Goal: Task Accomplishment & Management: Use online tool/utility

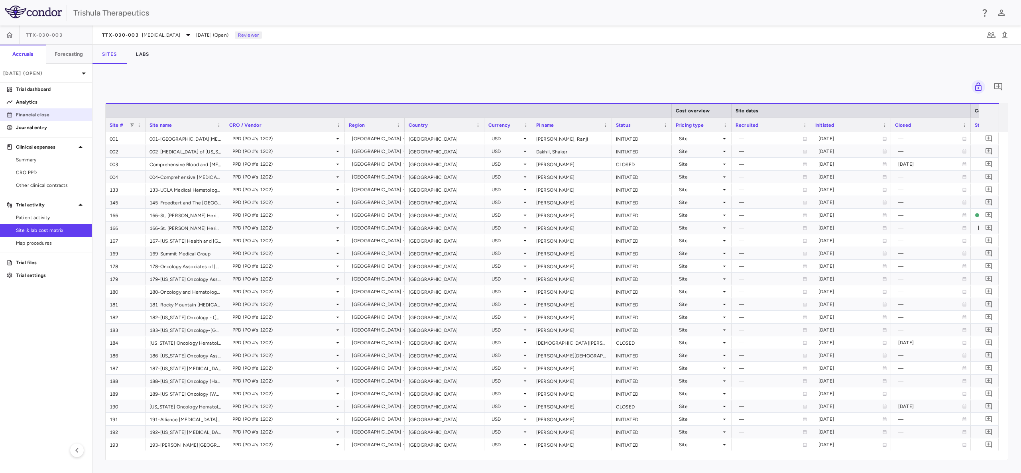
click at [31, 117] on p "Financial close" at bounding box center [50, 114] width 69 height 7
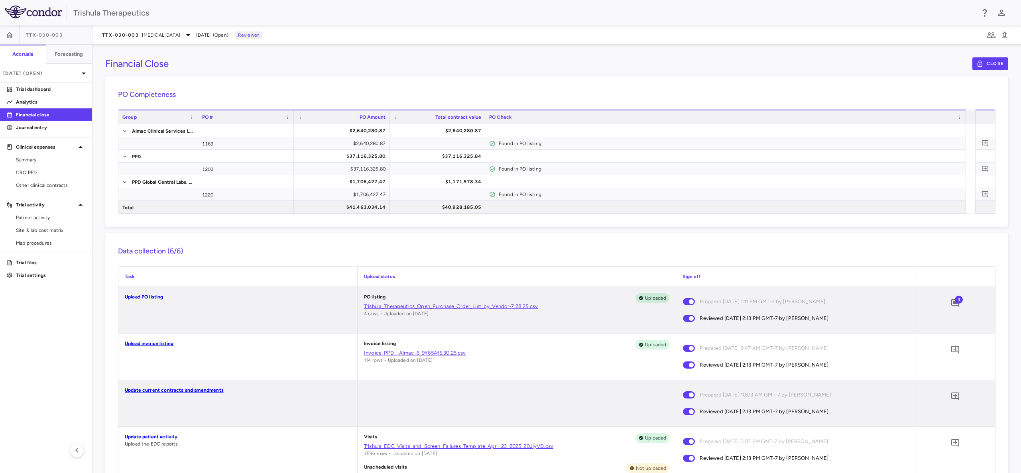
click at [425, 351] on link "Invoice_PPD__Almac_6_9Y65Af5.30.25.csv" at bounding box center [517, 353] width 306 height 7
click at [30, 70] on p "[DATE] (Open)" at bounding box center [41, 73] width 76 height 7
click at [36, 113] on div "[DATE]" at bounding box center [22, 112] width 30 height 10
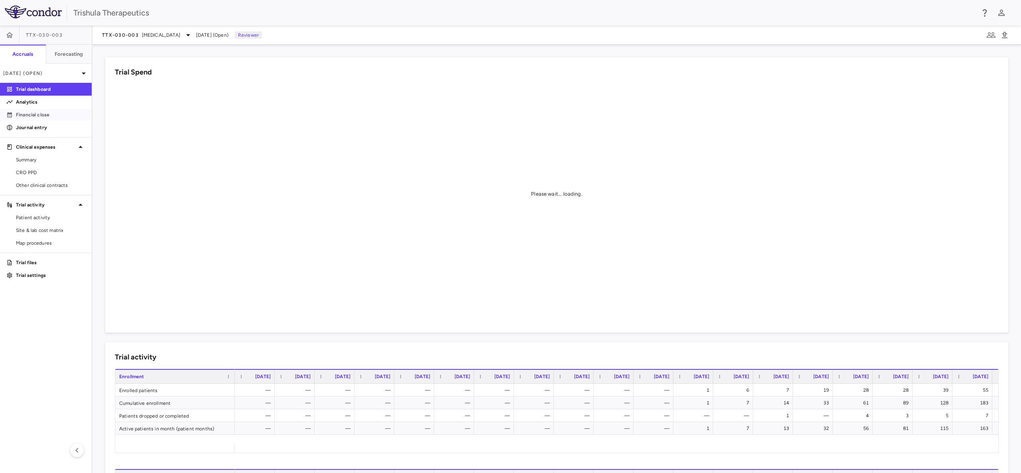
click at [36, 113] on p "Financial close" at bounding box center [50, 114] width 69 height 7
